Goal: Download file/media

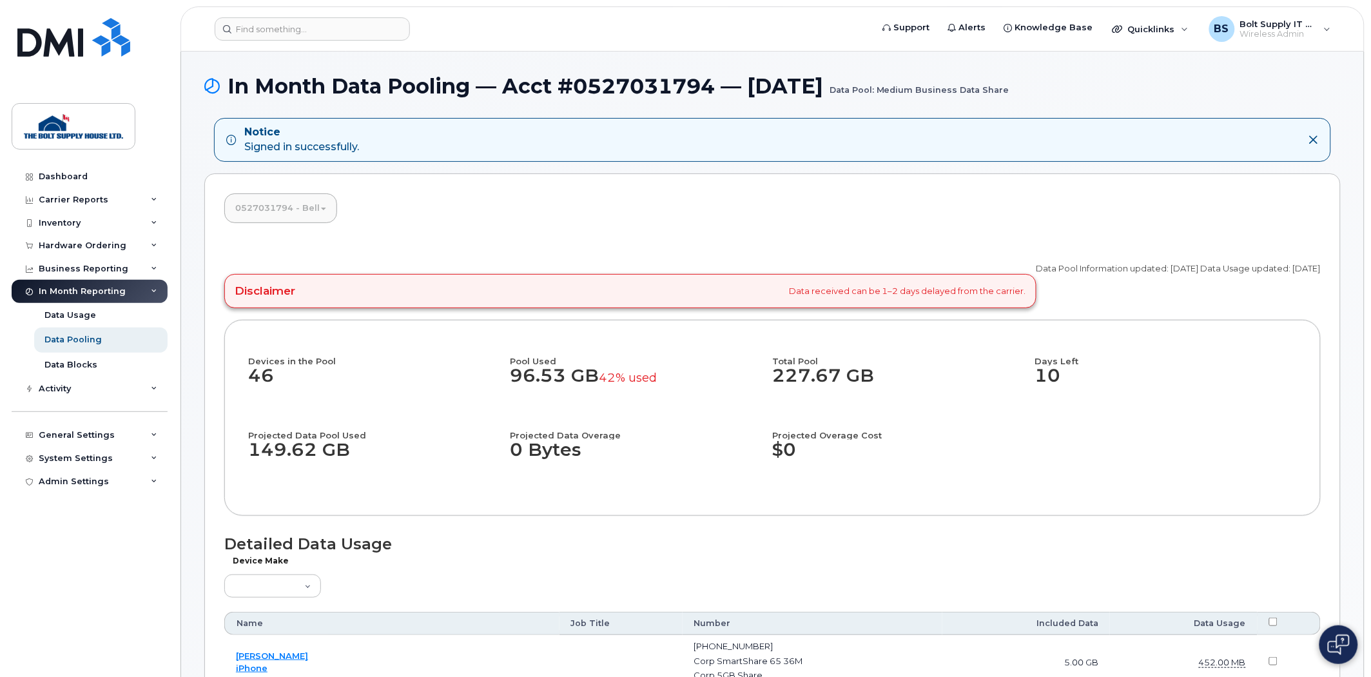
click at [1338, 645] on img at bounding box center [1339, 644] width 22 height 21
click at [153, 266] on icon at bounding box center [154, 269] width 6 height 6
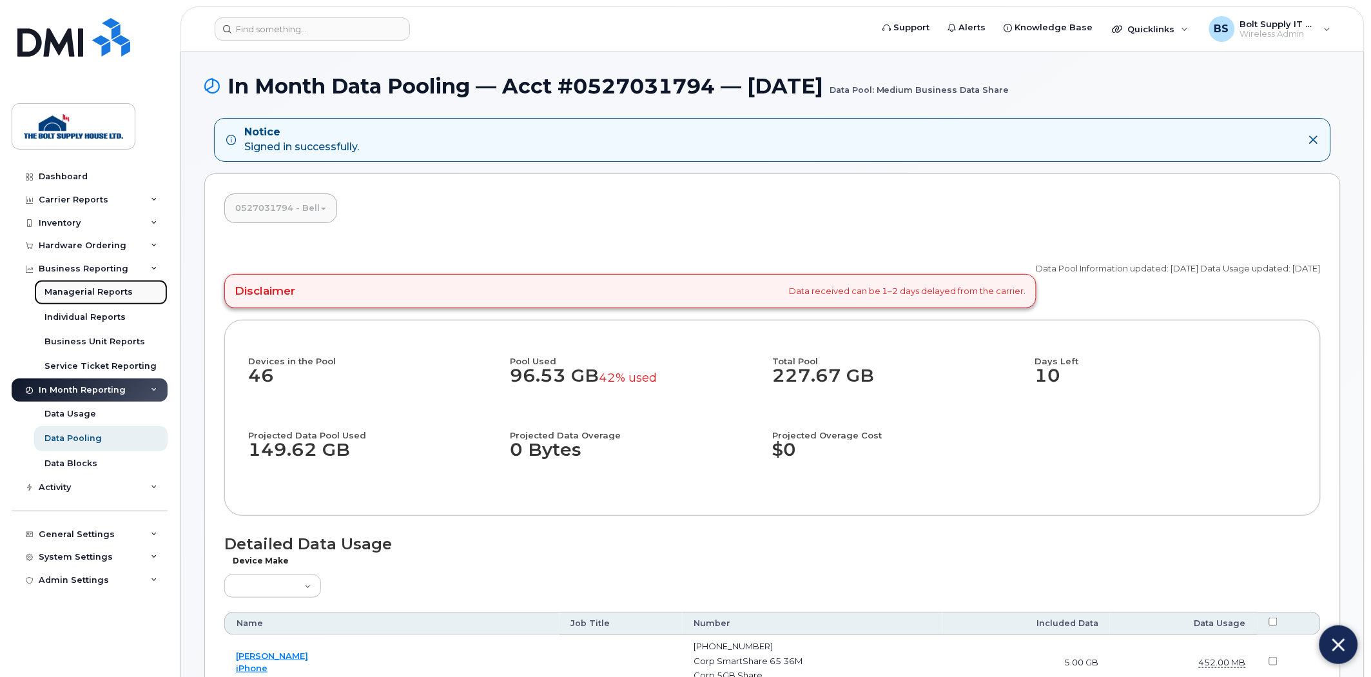
click at [118, 288] on div "Managerial Reports" at bounding box center [88, 292] width 88 height 12
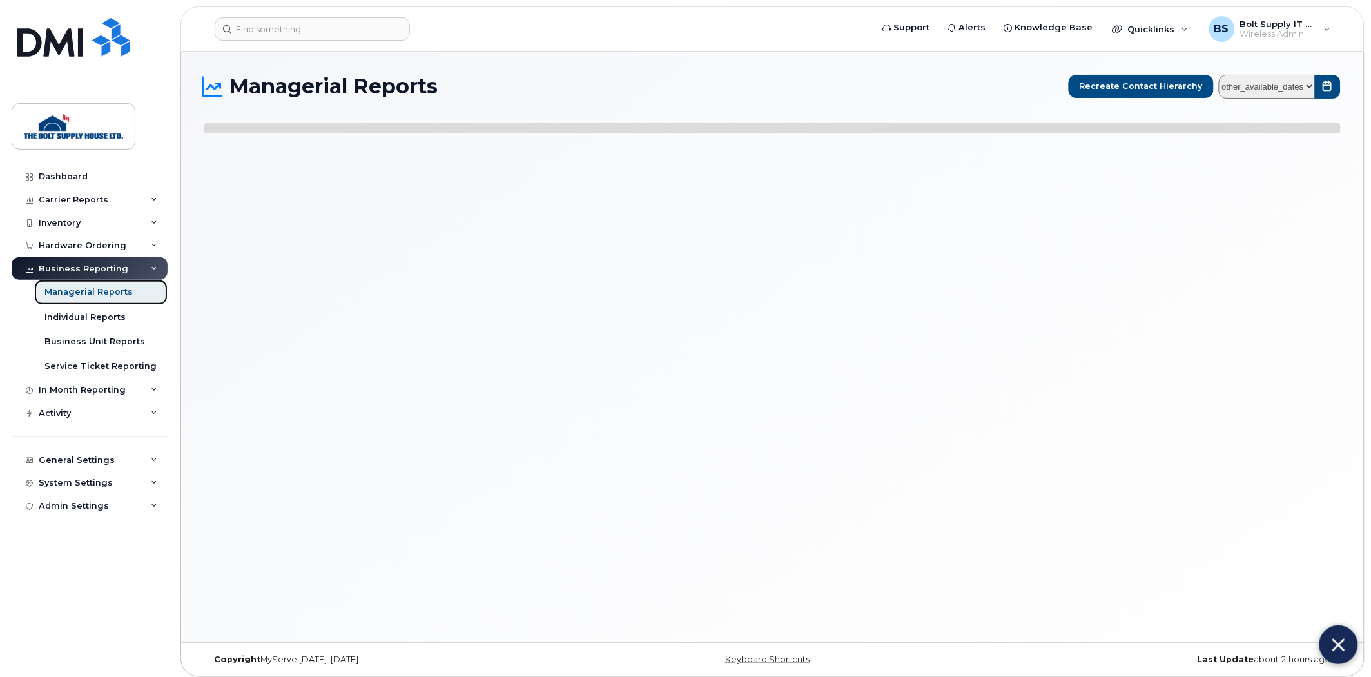
select select
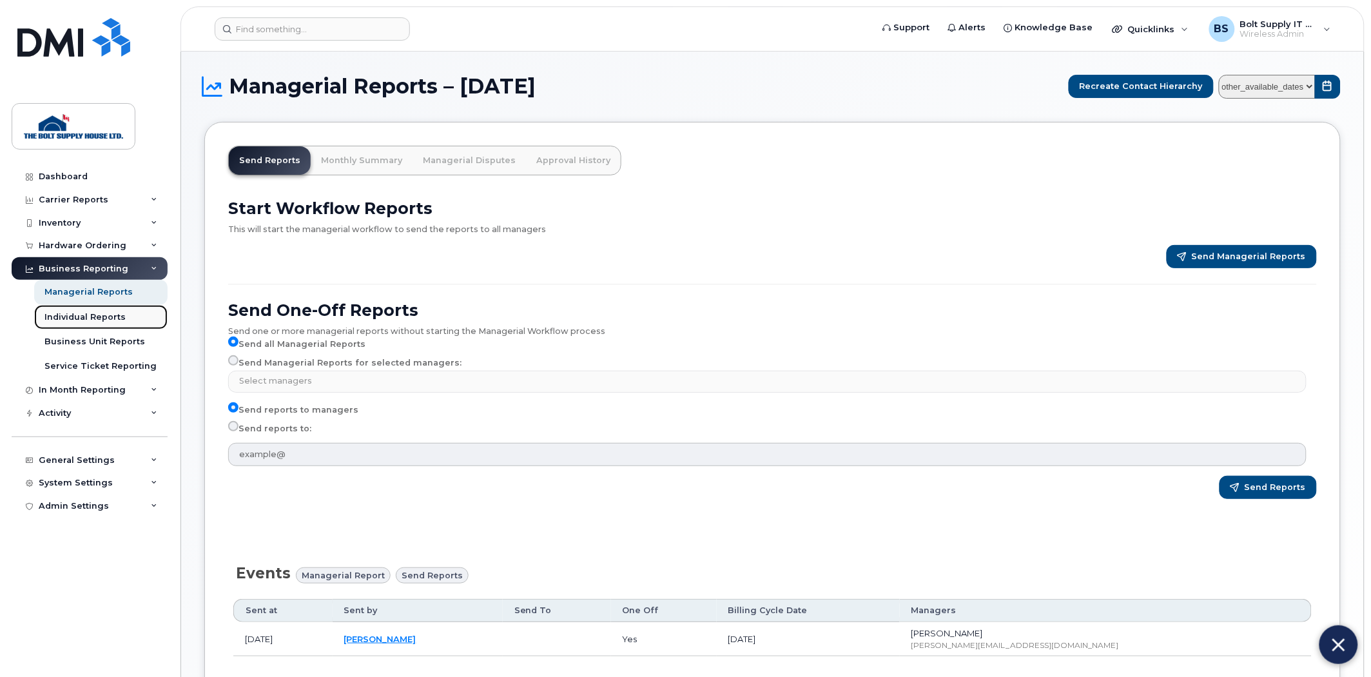
click at [103, 315] on div "Individual Reports" at bounding box center [84, 317] width 81 height 12
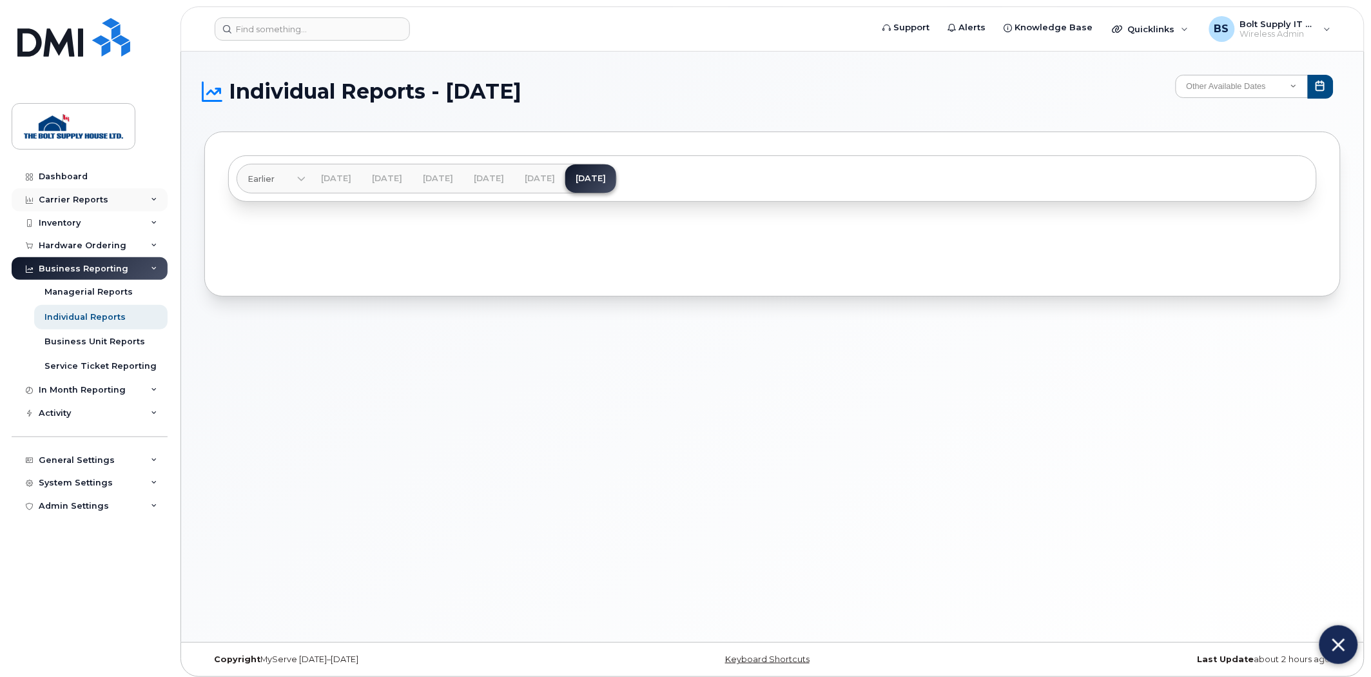
click at [139, 189] on div "Carrier Reports" at bounding box center [90, 199] width 156 height 23
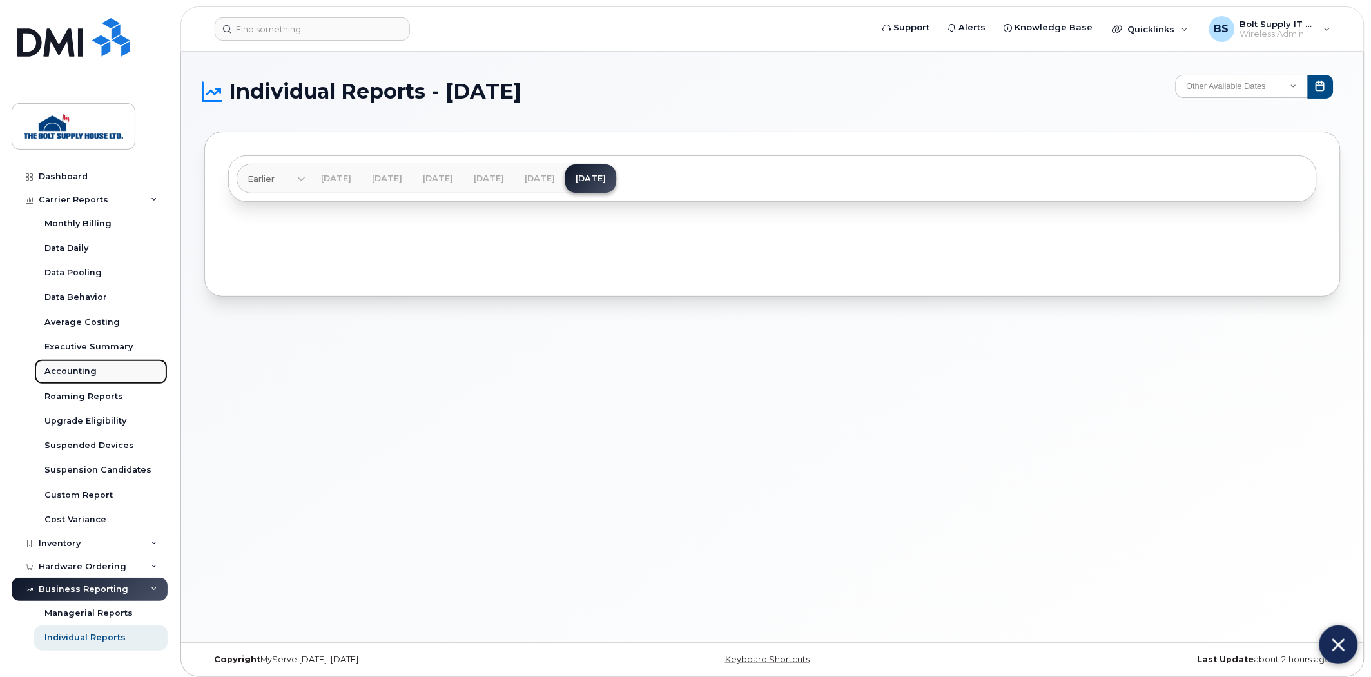
click at [101, 359] on link "Accounting" at bounding box center [100, 371] width 133 height 24
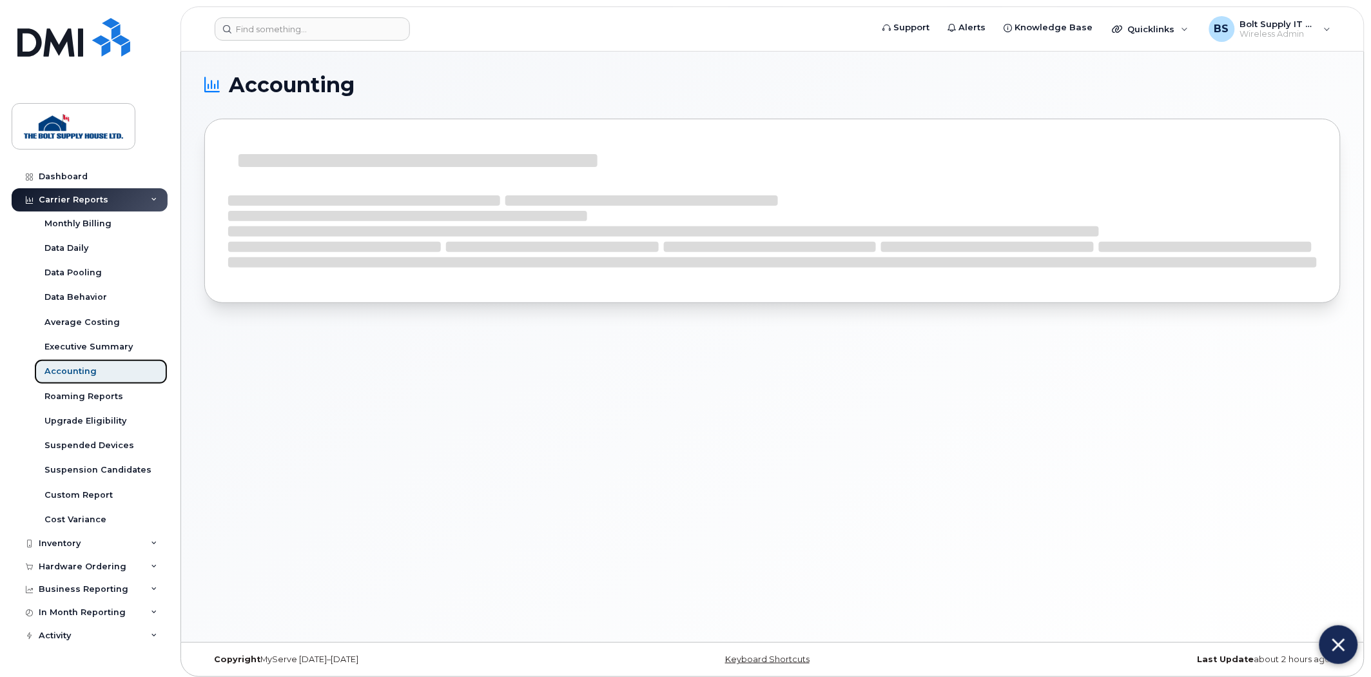
click at [92, 366] on div "Accounting" at bounding box center [70, 371] width 52 height 12
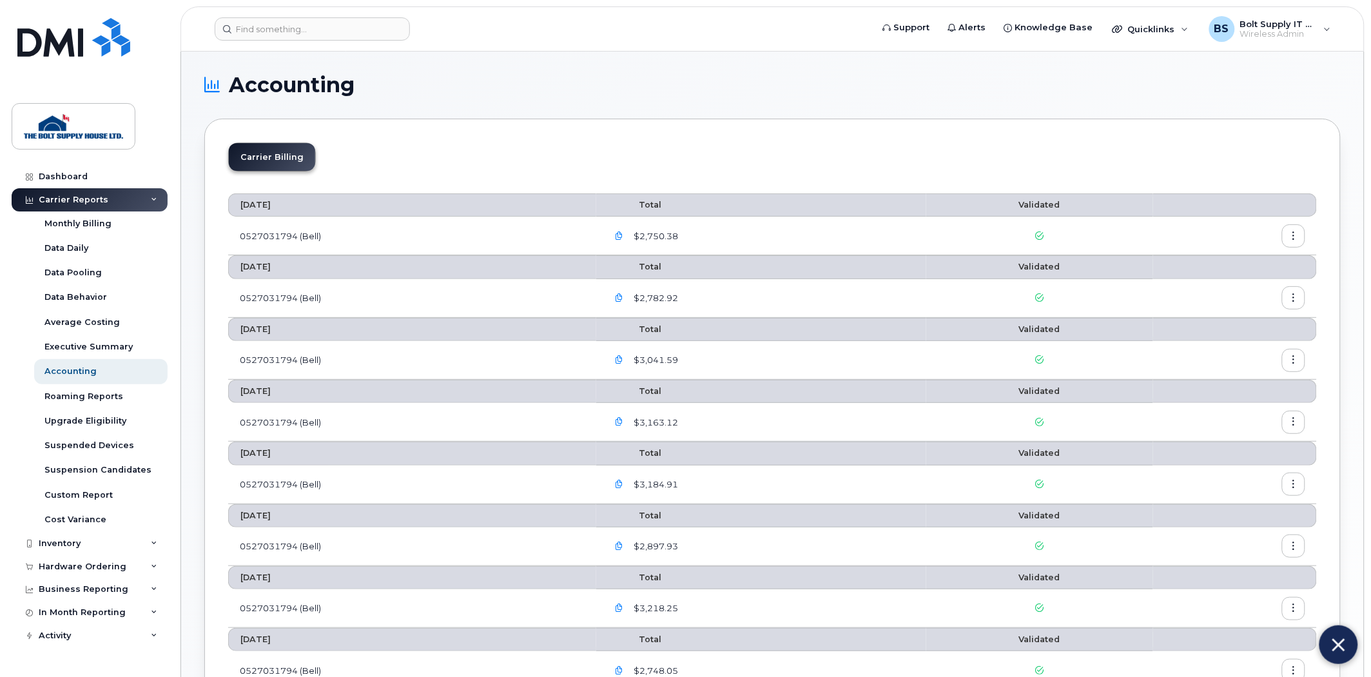
click at [1294, 234] on icon "button" at bounding box center [1294, 236] width 8 height 8
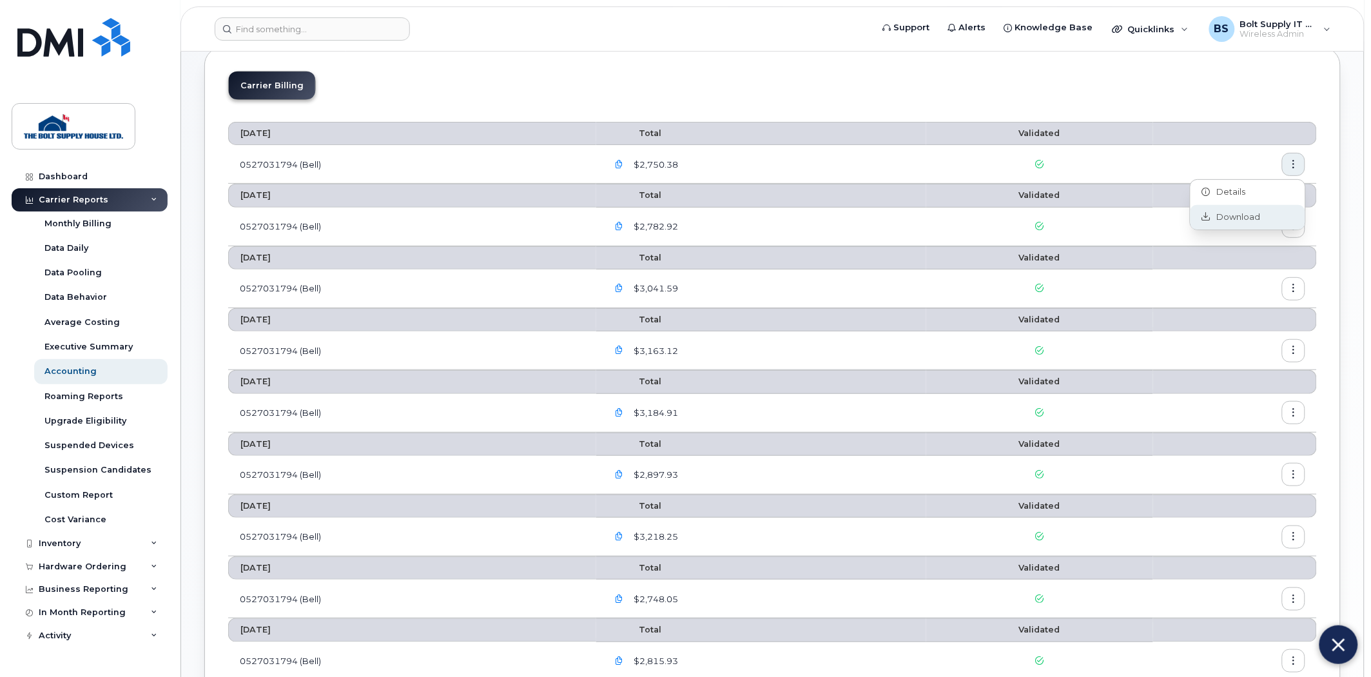
click at [1239, 215] on span "Download" at bounding box center [1236, 217] width 50 height 12
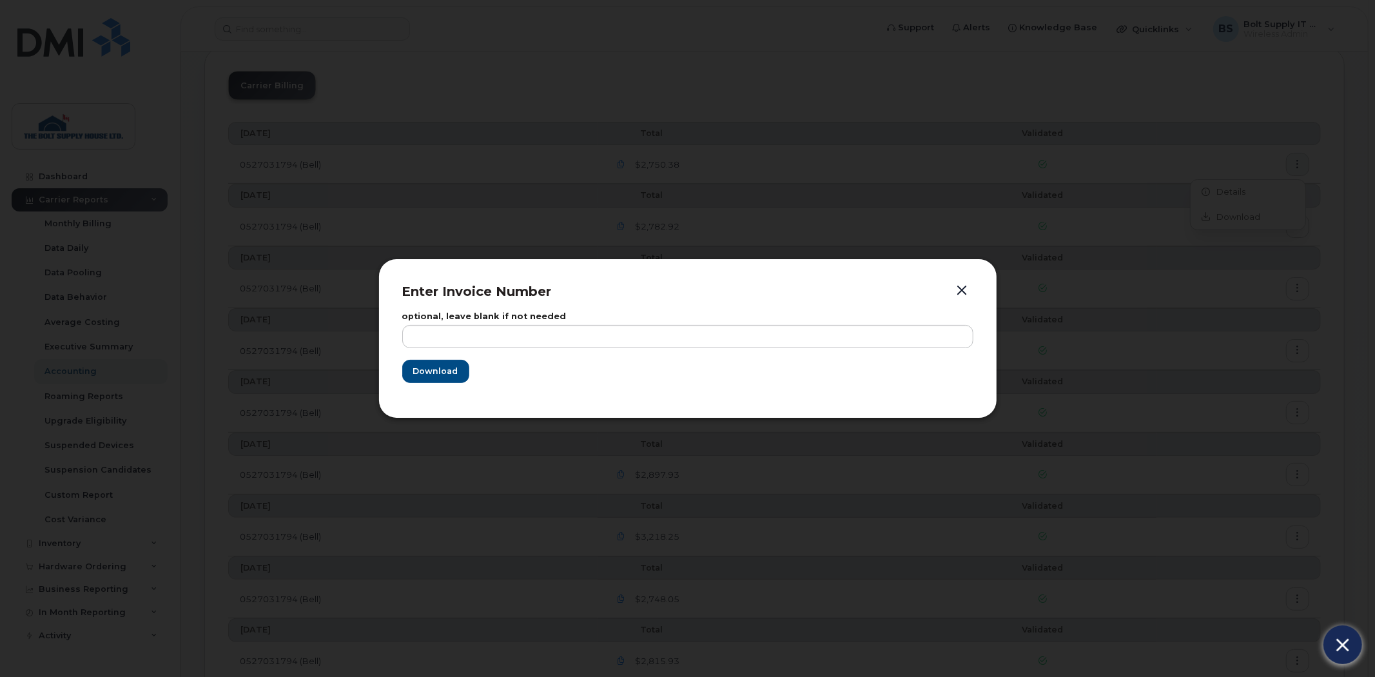
click at [480, 349] on form "optional, leave blank if not needed Download" at bounding box center [687, 348] width 571 height 70
click at [441, 364] on button "Download" at bounding box center [435, 371] width 66 height 23
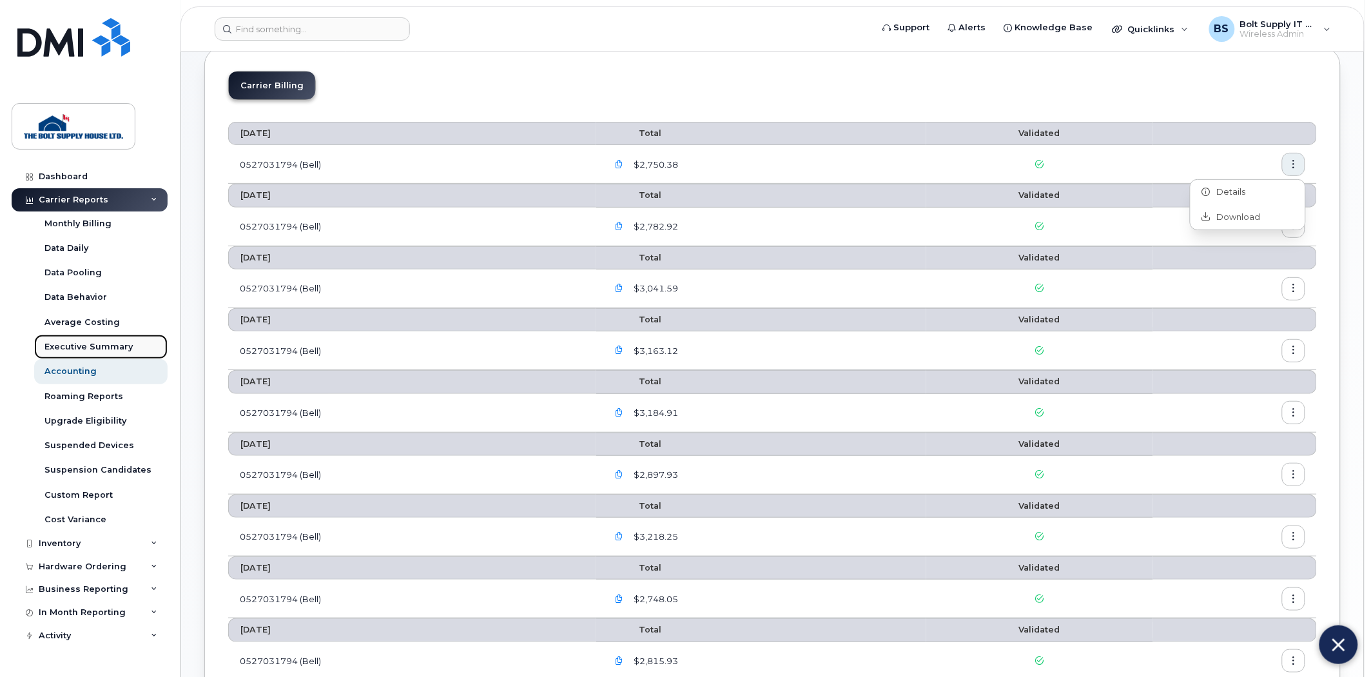
click at [84, 344] on div "Executive Summary" at bounding box center [88, 347] width 88 height 12
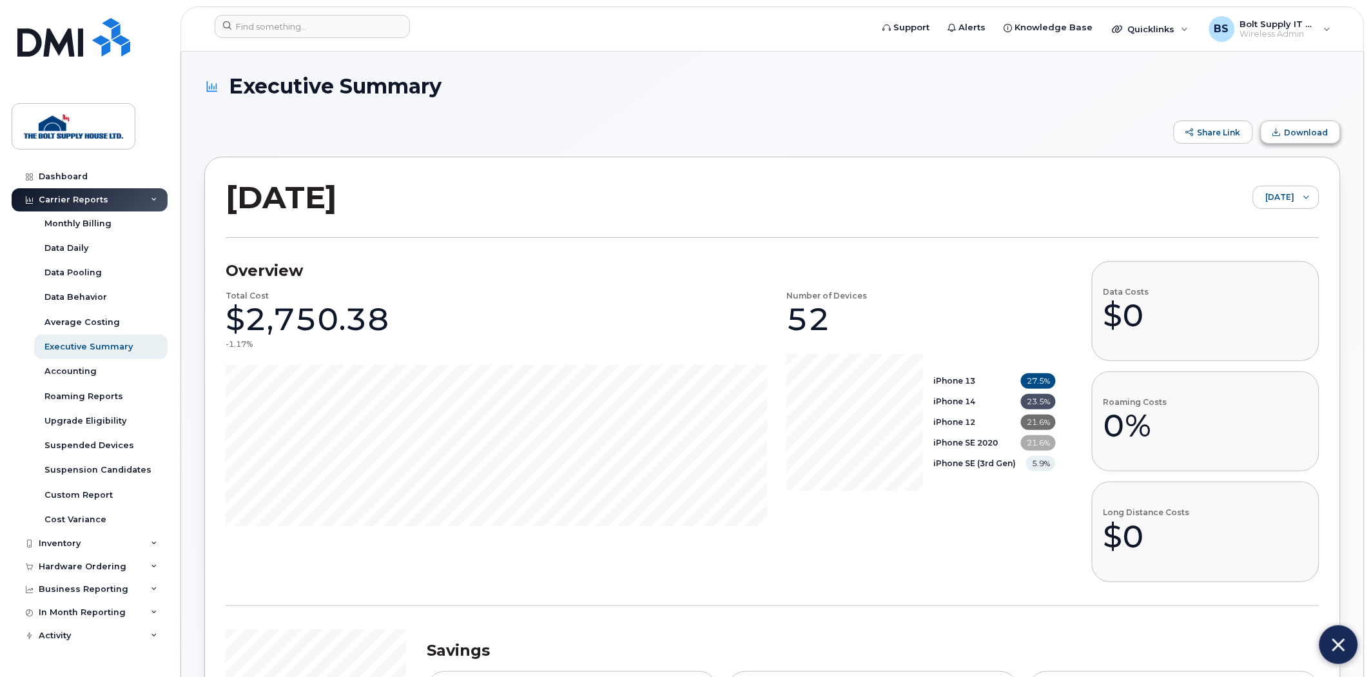
click at [1303, 141] on button "Download" at bounding box center [1301, 132] width 80 height 23
